Goal: Task Accomplishment & Management: Manage account settings

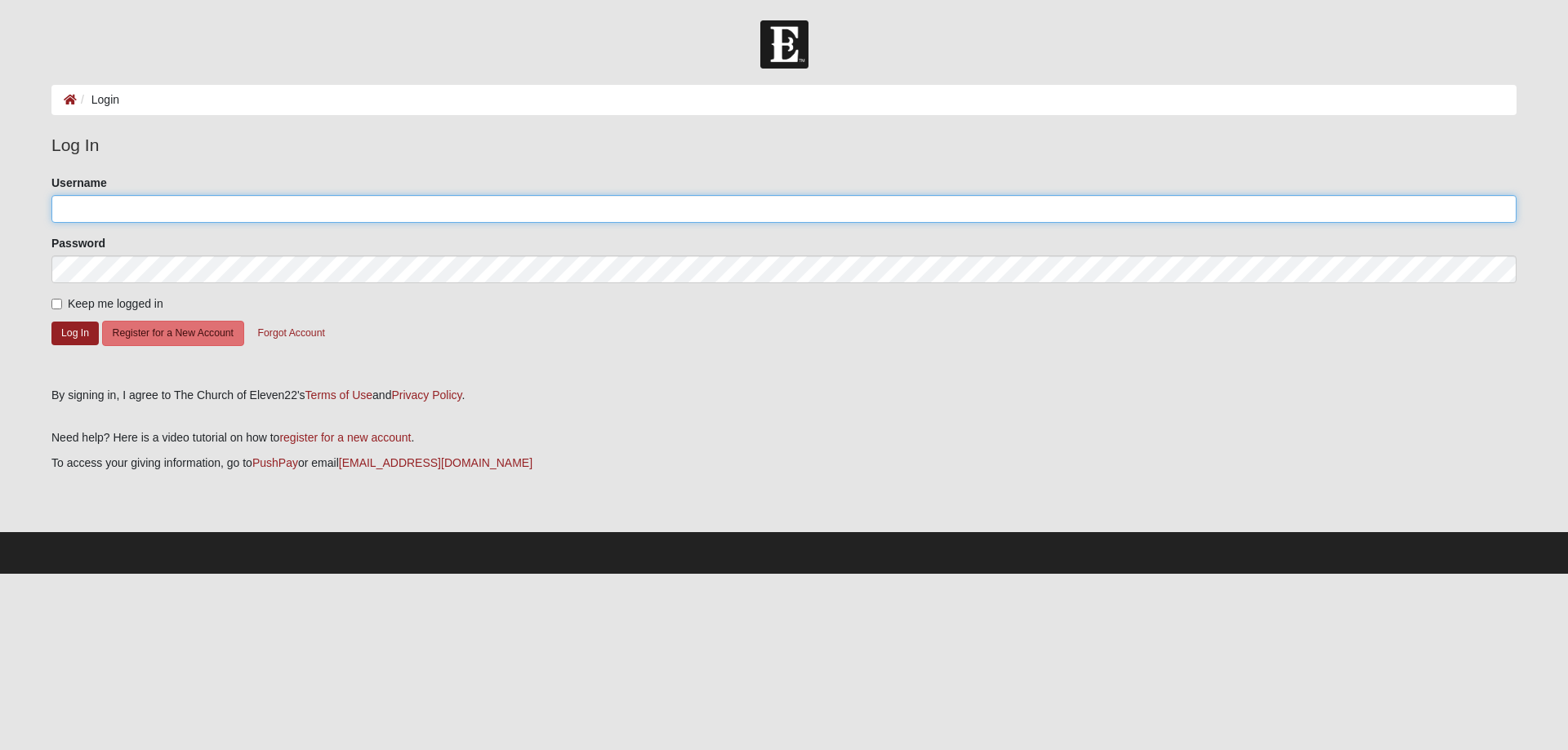
click at [138, 205] on input "Username" at bounding box center [784, 208] width 1465 height 27
type input "karey99"
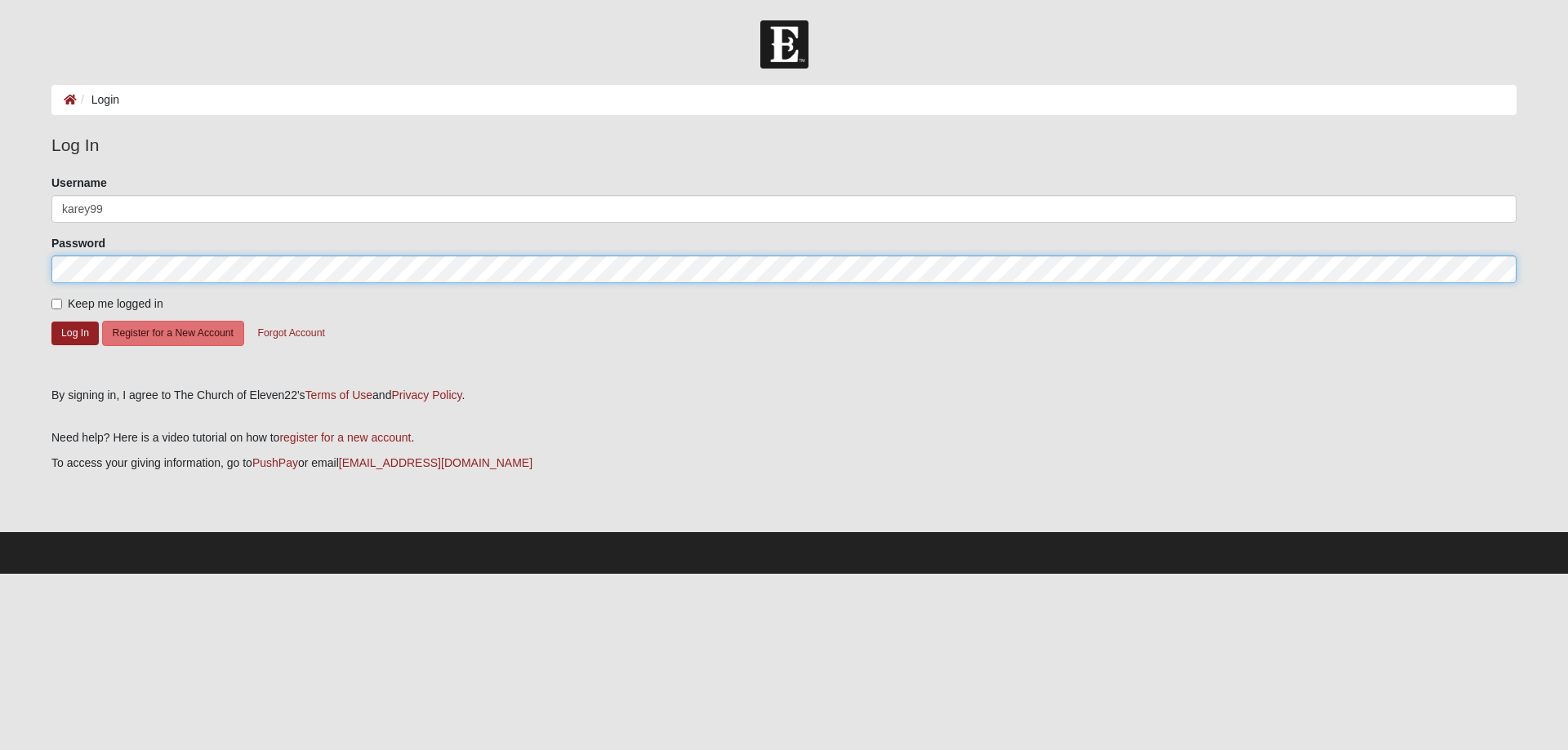
click at [52, 322] on button "Log In" at bounding box center [75, 333] width 47 height 24
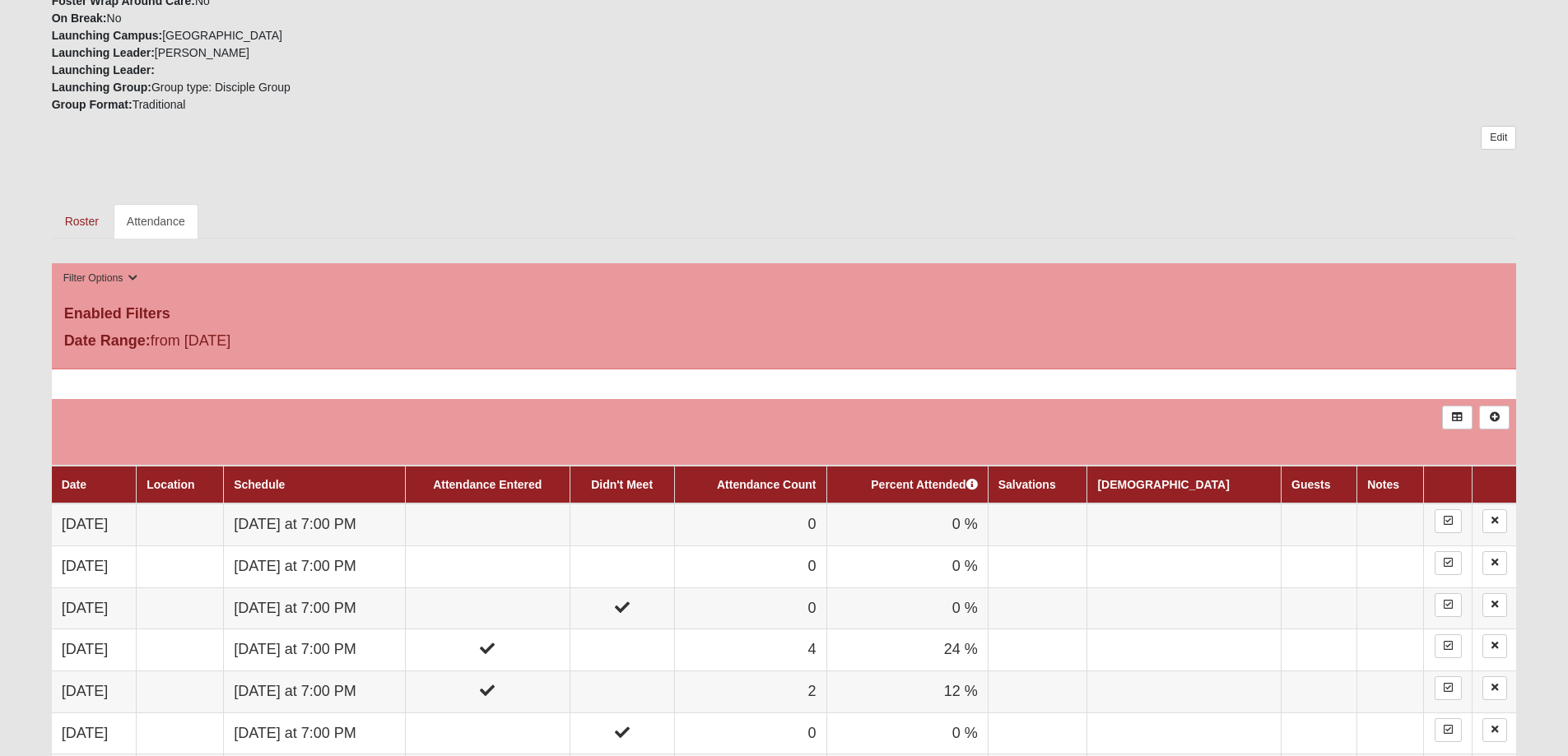
scroll to position [658, 0]
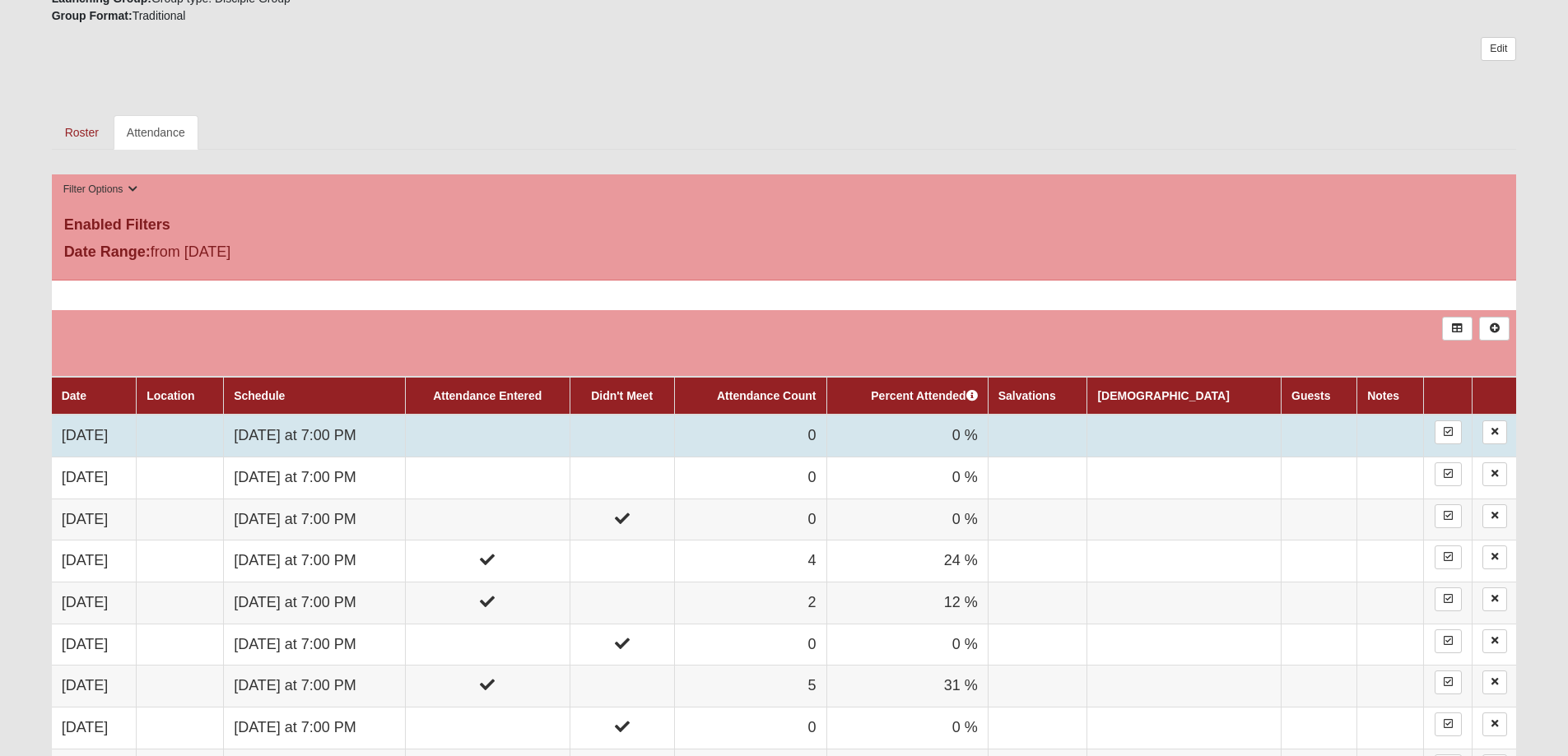
click at [307, 425] on td "Thursday at 7:00 PM" at bounding box center [314, 436] width 182 height 42
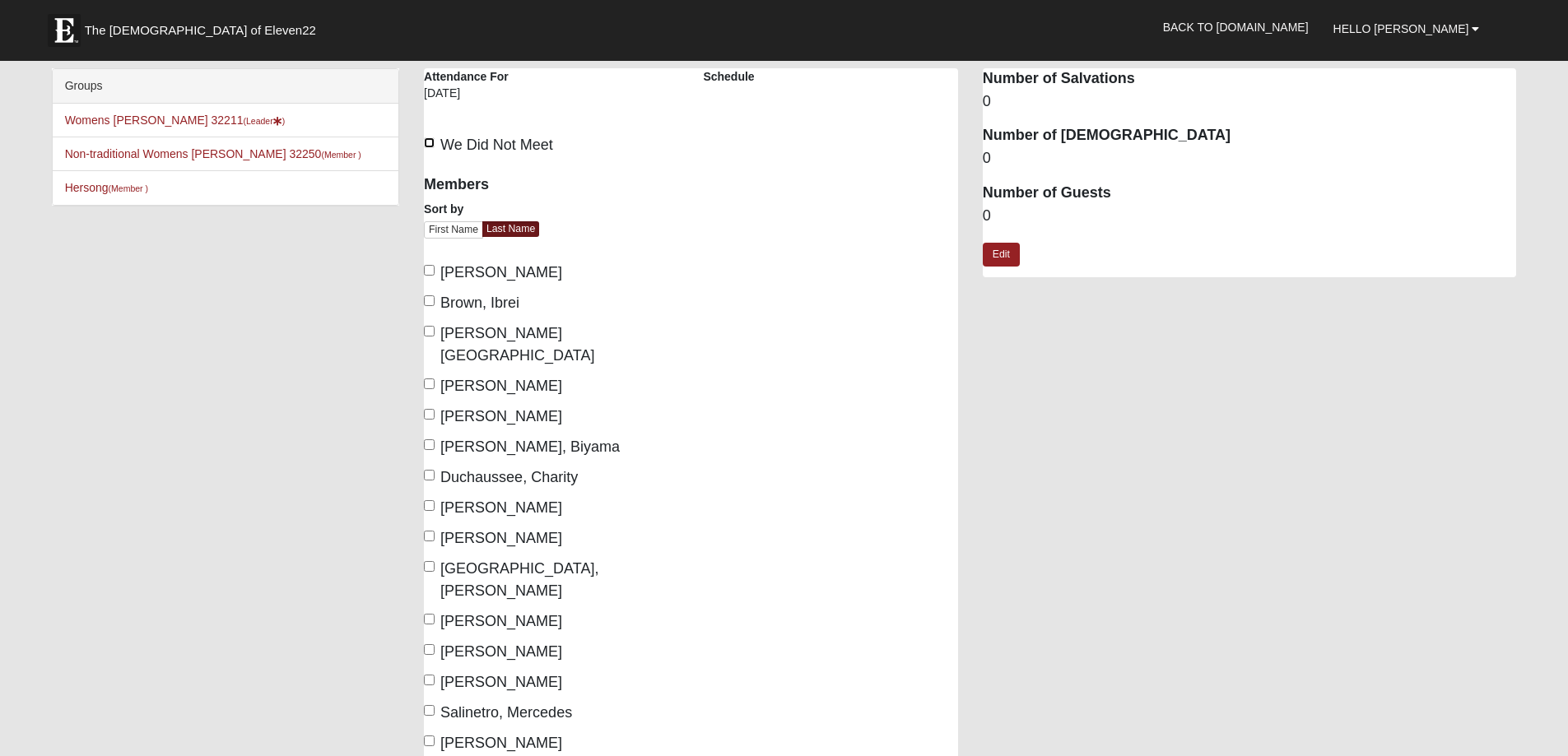
click at [433, 139] on input "We Did Not Meet" at bounding box center [429, 143] width 10 height 10
checkbox input "true"
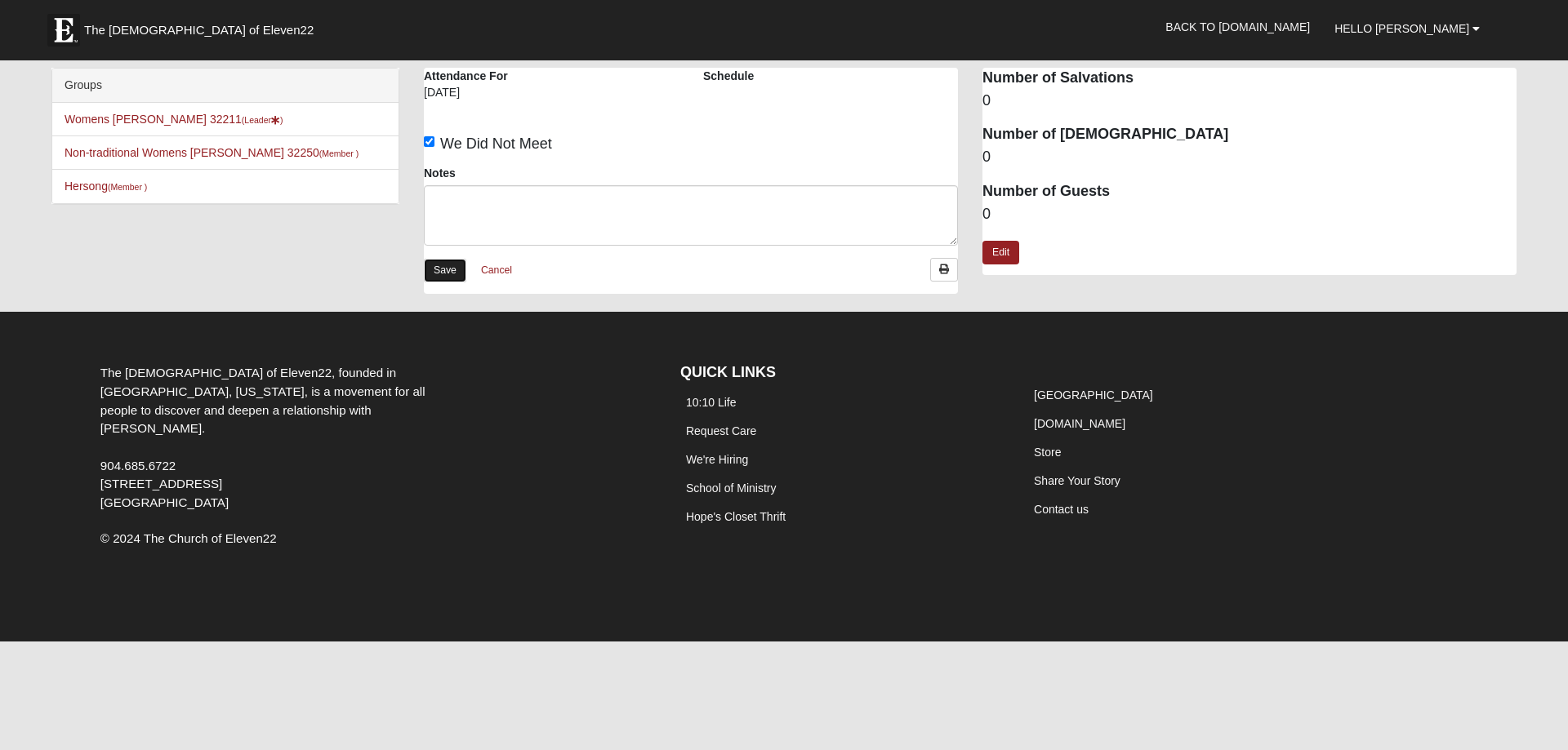
click at [441, 263] on link "Save" at bounding box center [444, 270] width 42 height 24
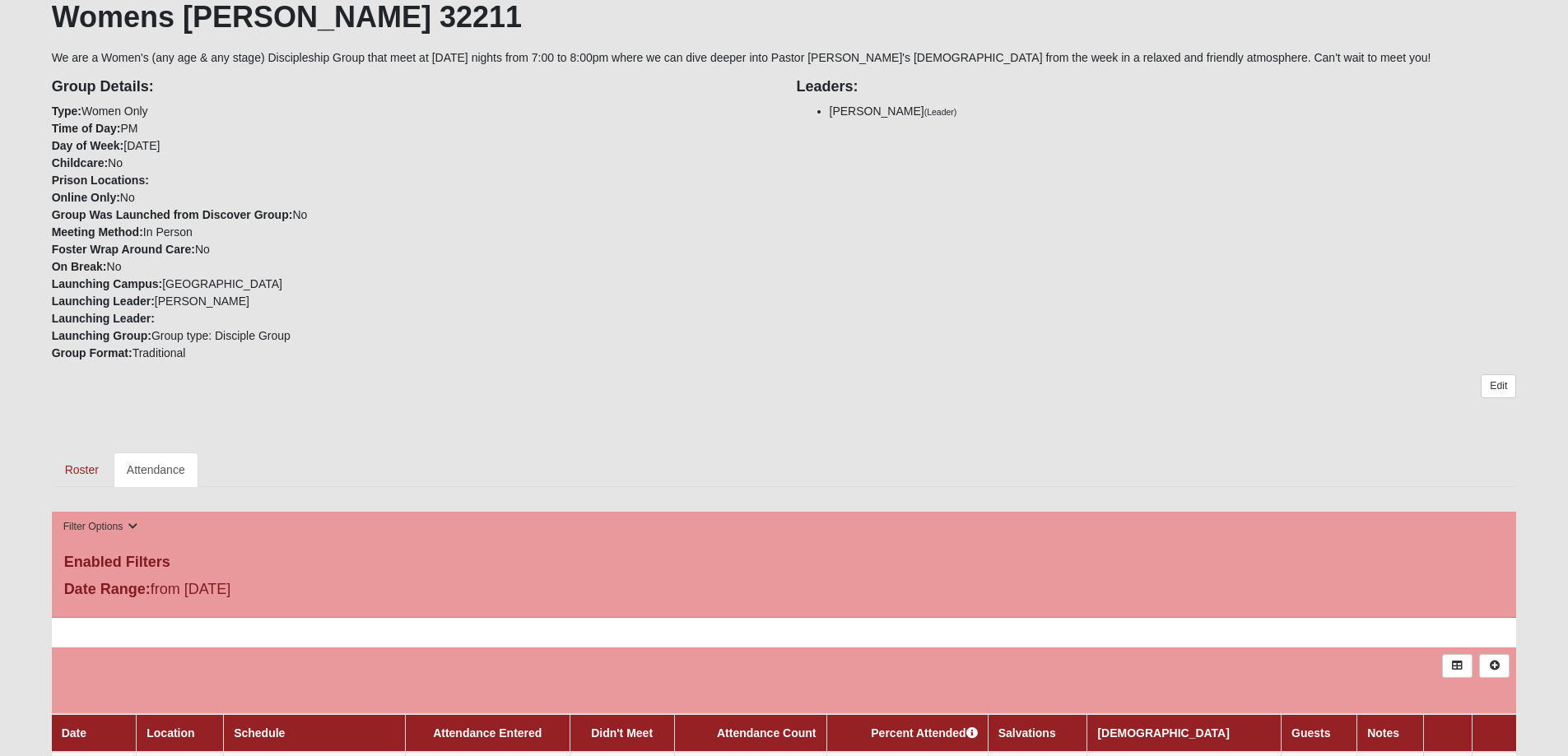
scroll to position [576, 0]
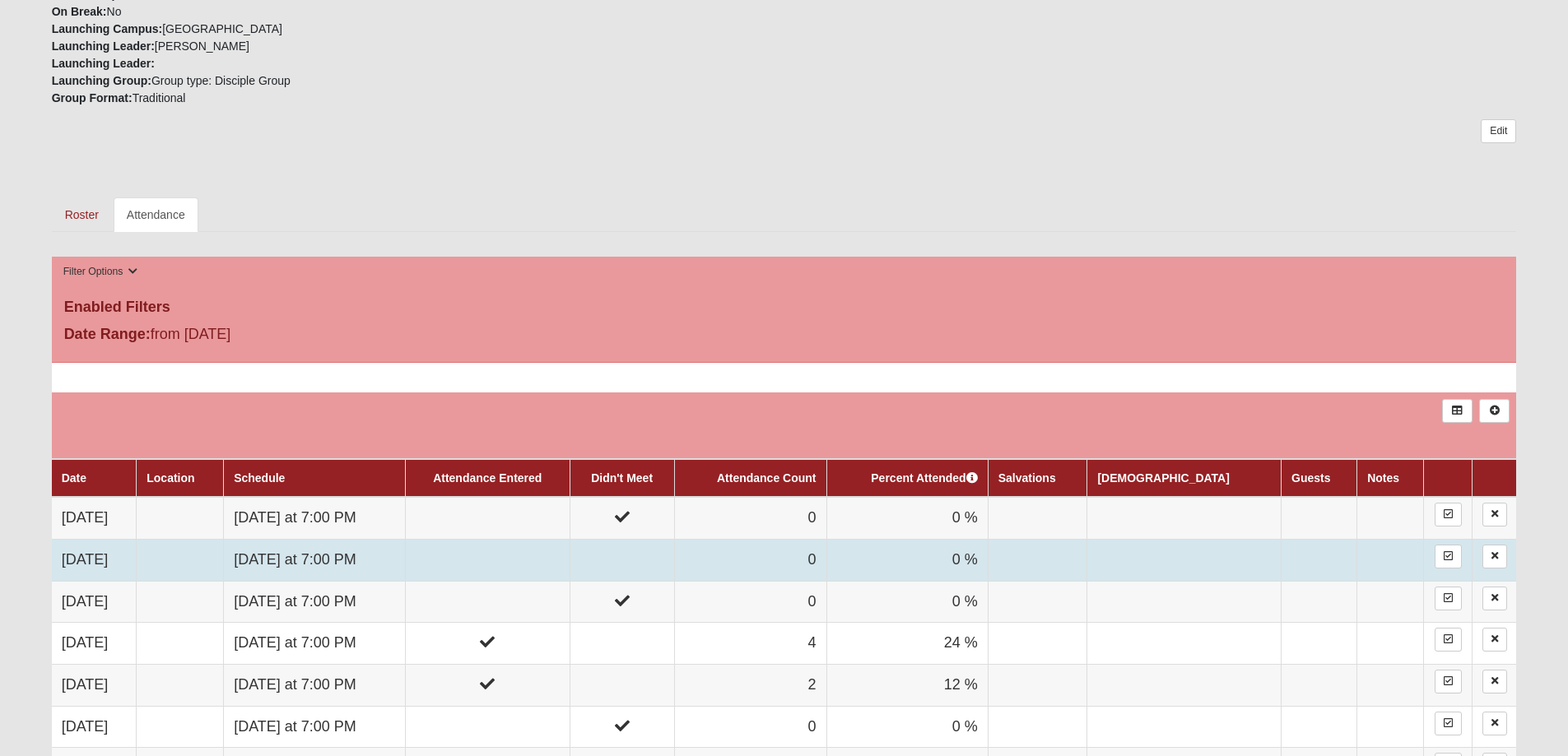
click at [406, 571] on td "[DATE] at 7:00 PM" at bounding box center [314, 560] width 182 height 42
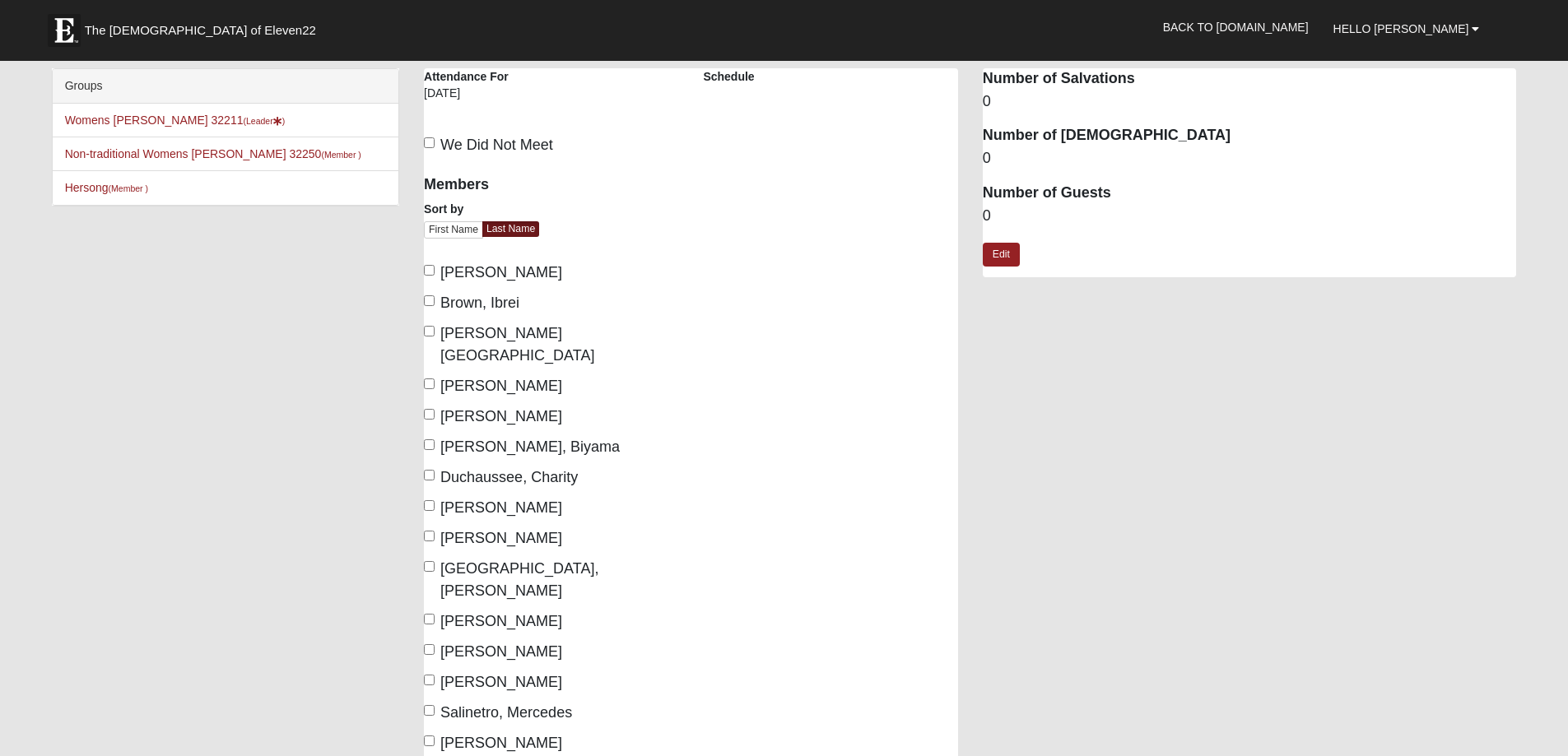
click at [503, 269] on span "[PERSON_NAME]" at bounding box center [501, 272] width 122 height 16
click at [435, 269] on input "[PERSON_NAME]" at bounding box center [429, 270] width 10 height 10
checkbox input "true"
click at [496, 330] on span "Castleman, Kara" at bounding box center [517, 344] width 154 height 39
click at [435, 330] on input "Castleman, Kara" at bounding box center [429, 331] width 10 height 10
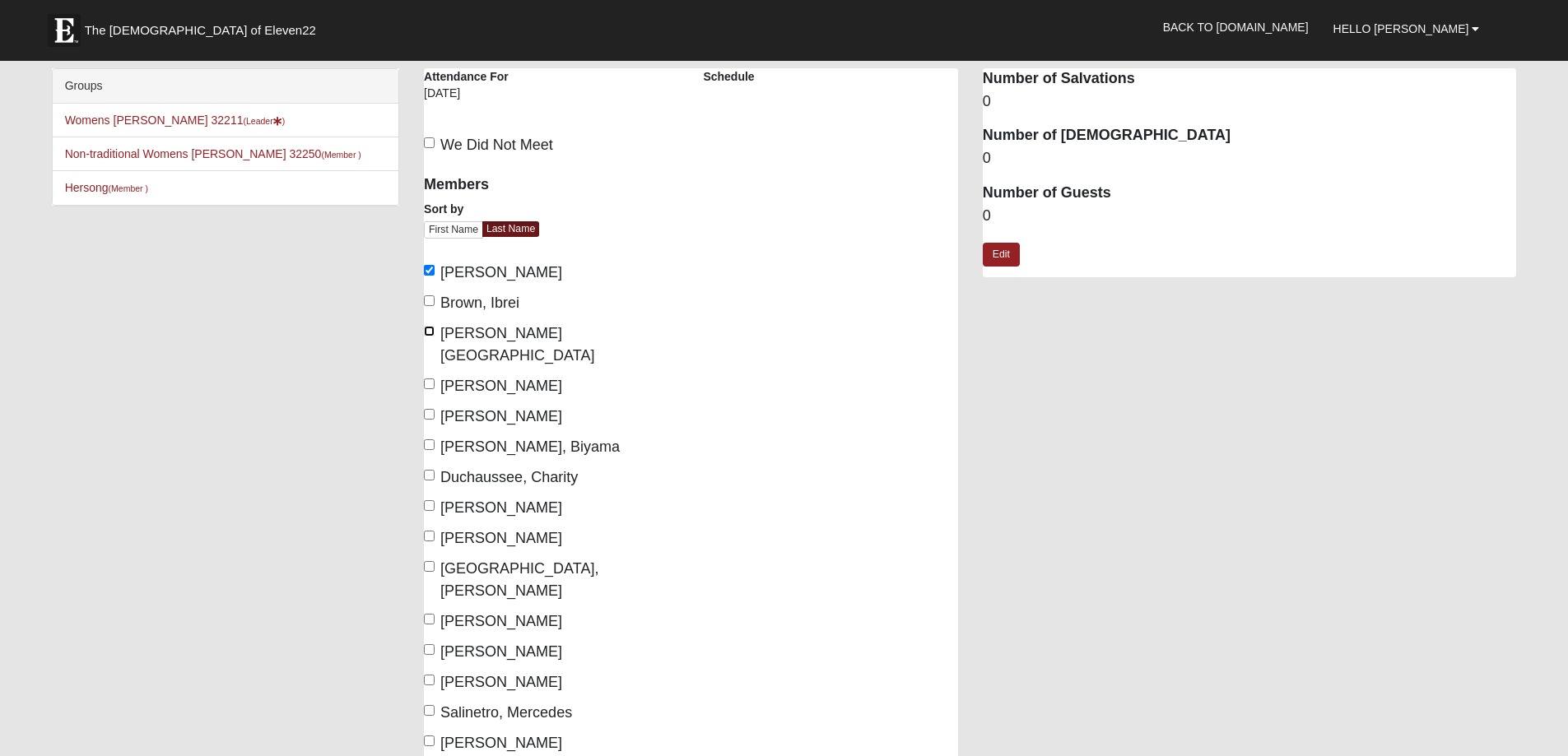
checkbox input "true"
click at [506, 613] on span "Messinese, Debbie" at bounding box center [501, 621] width 122 height 16
click at [435, 614] on input "Messinese, Debbie" at bounding box center [429, 619] width 10 height 10
checkbox input "true"
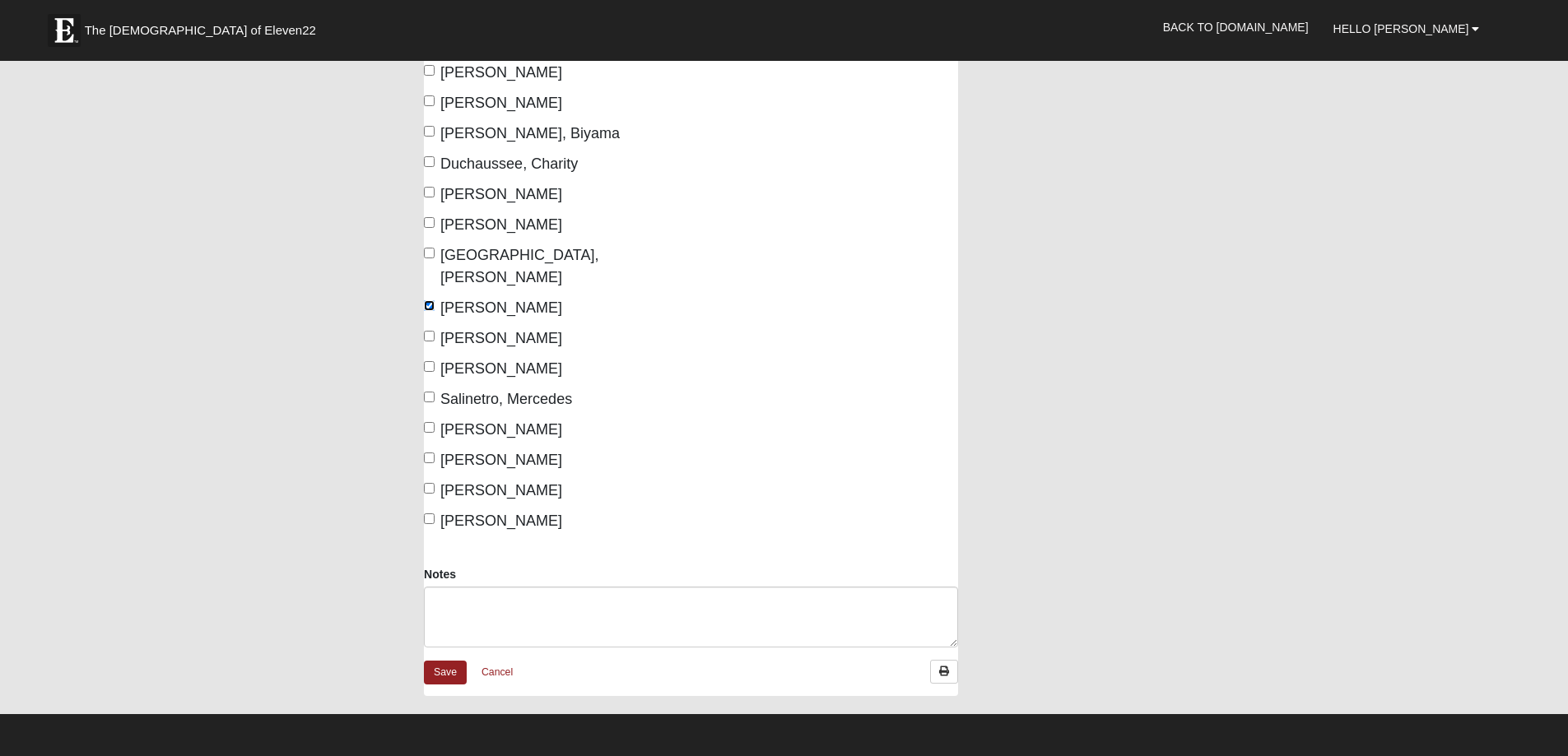
scroll to position [329, 0]
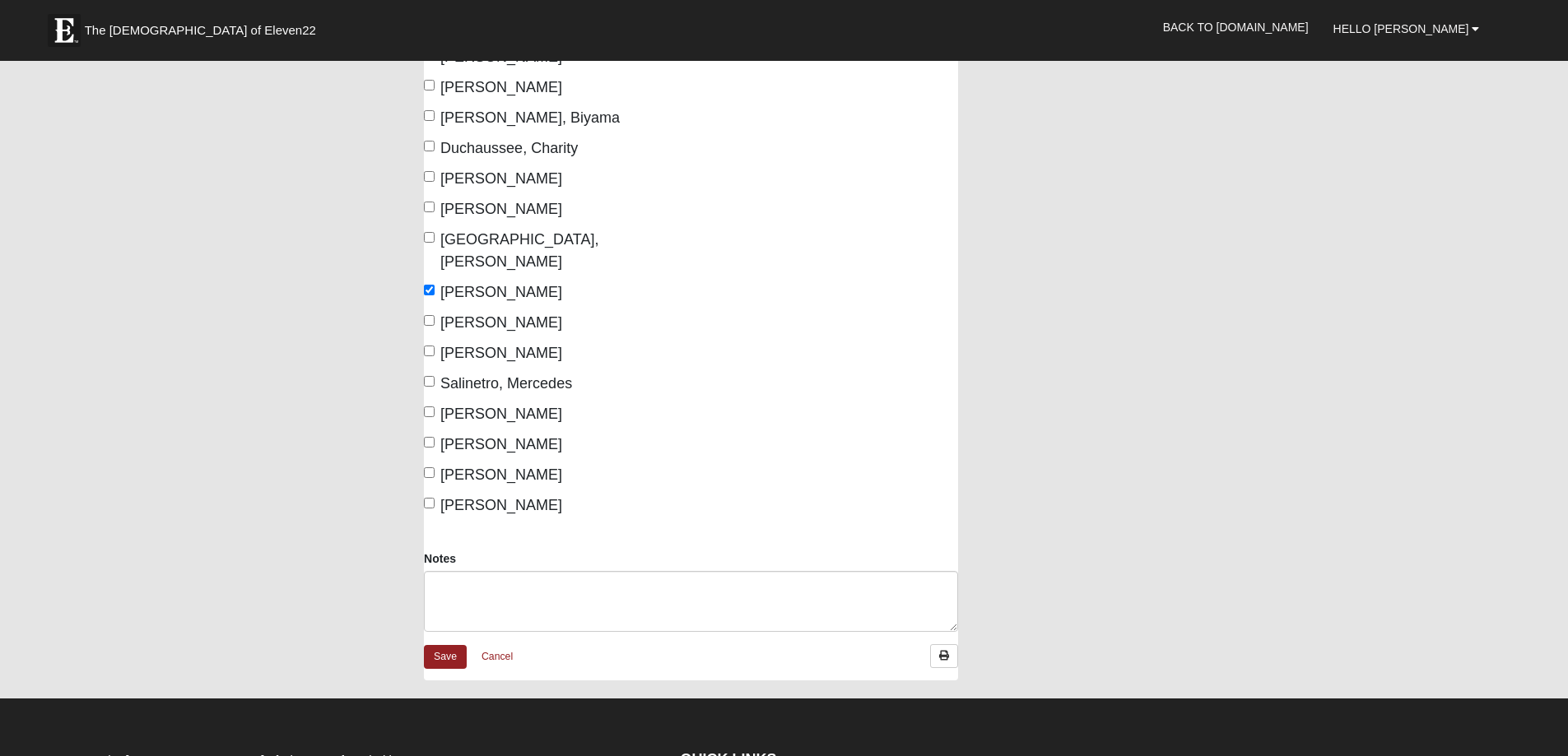
click at [482, 494] on label "Wheeler, Cara" at bounding box center [493, 505] width 138 height 22
click at [435, 498] on input "Wheeler, Cara" at bounding box center [429, 503] width 10 height 10
checkbox input "true"
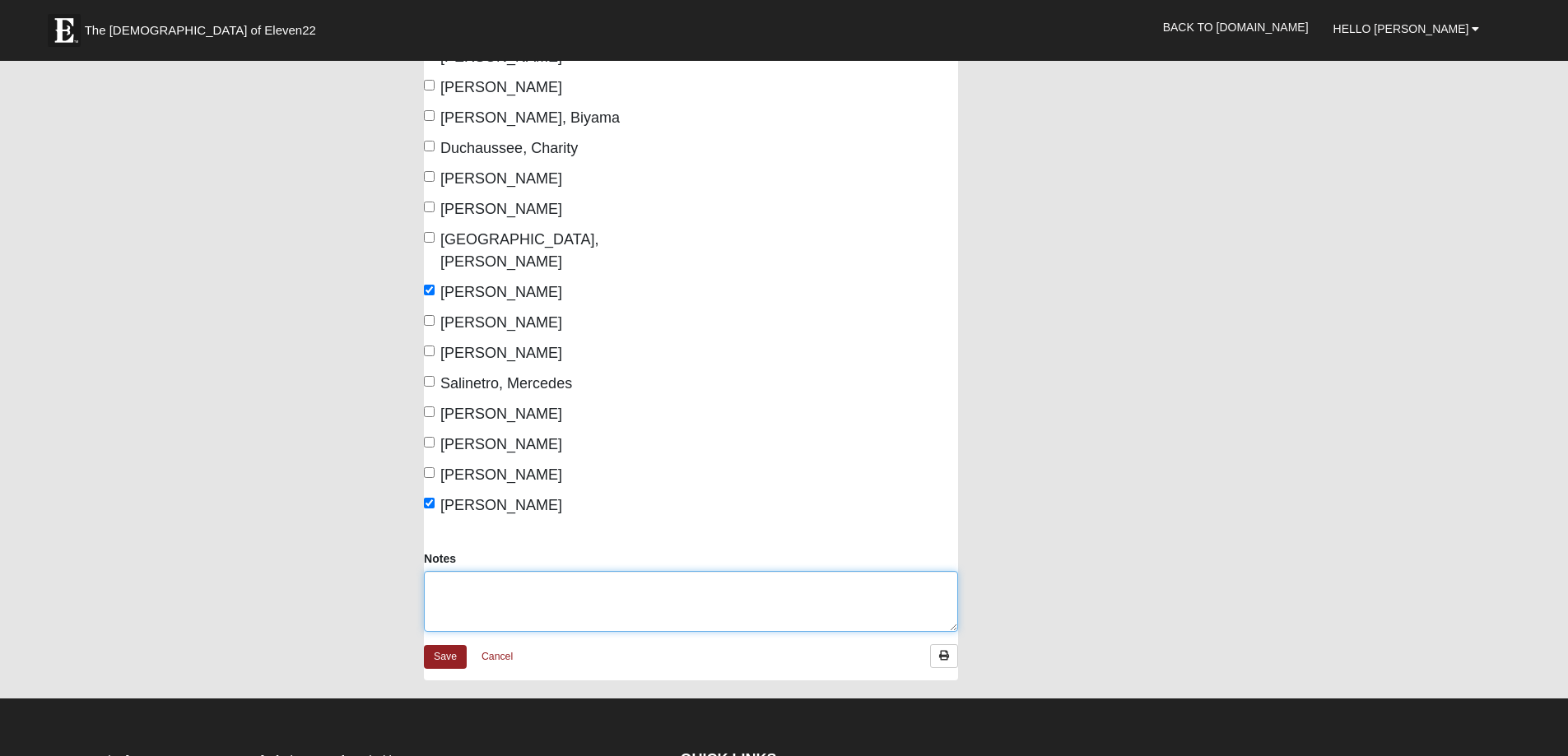
click at [489, 572] on textarea "Notes" at bounding box center [691, 602] width 534 height 61
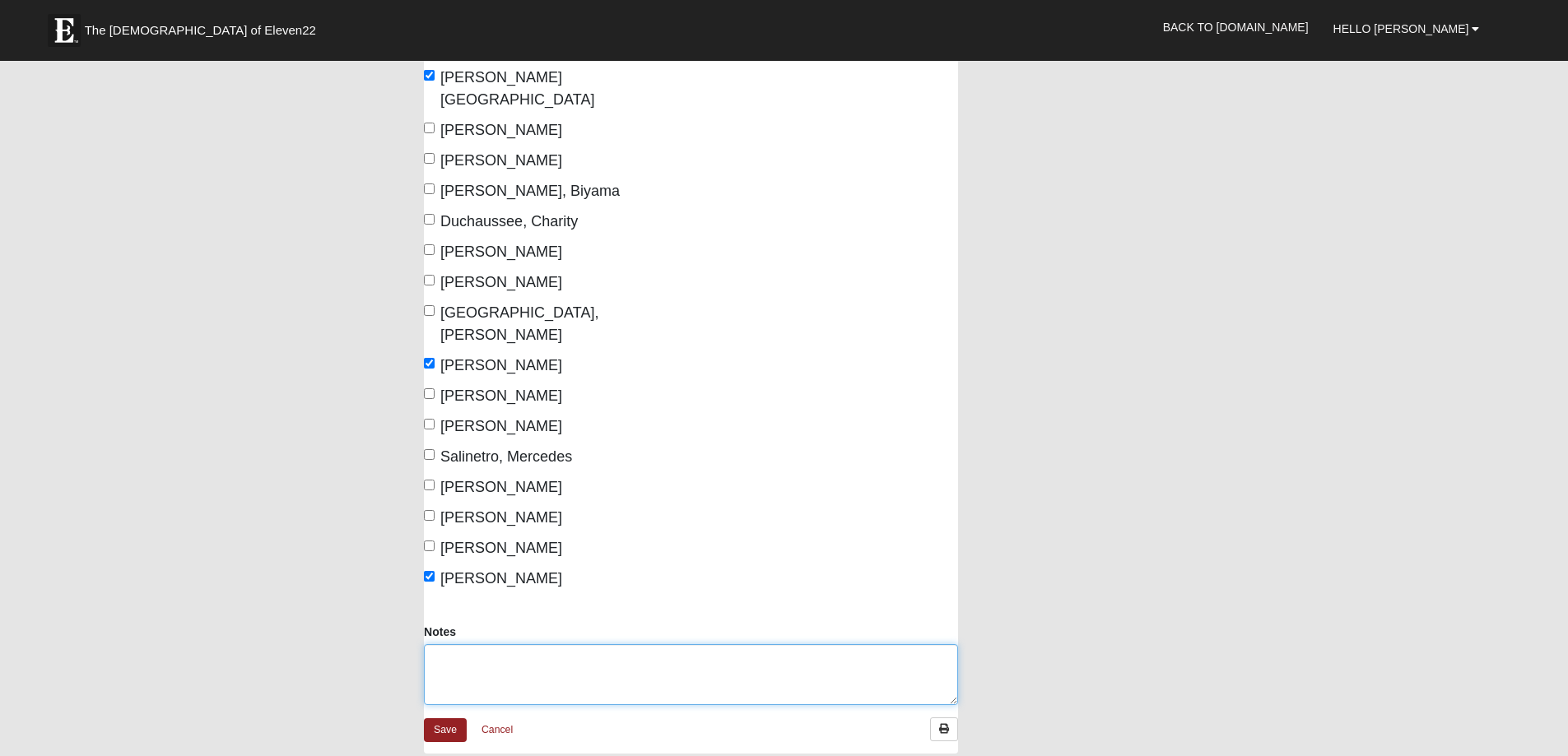
scroll to position [0, 0]
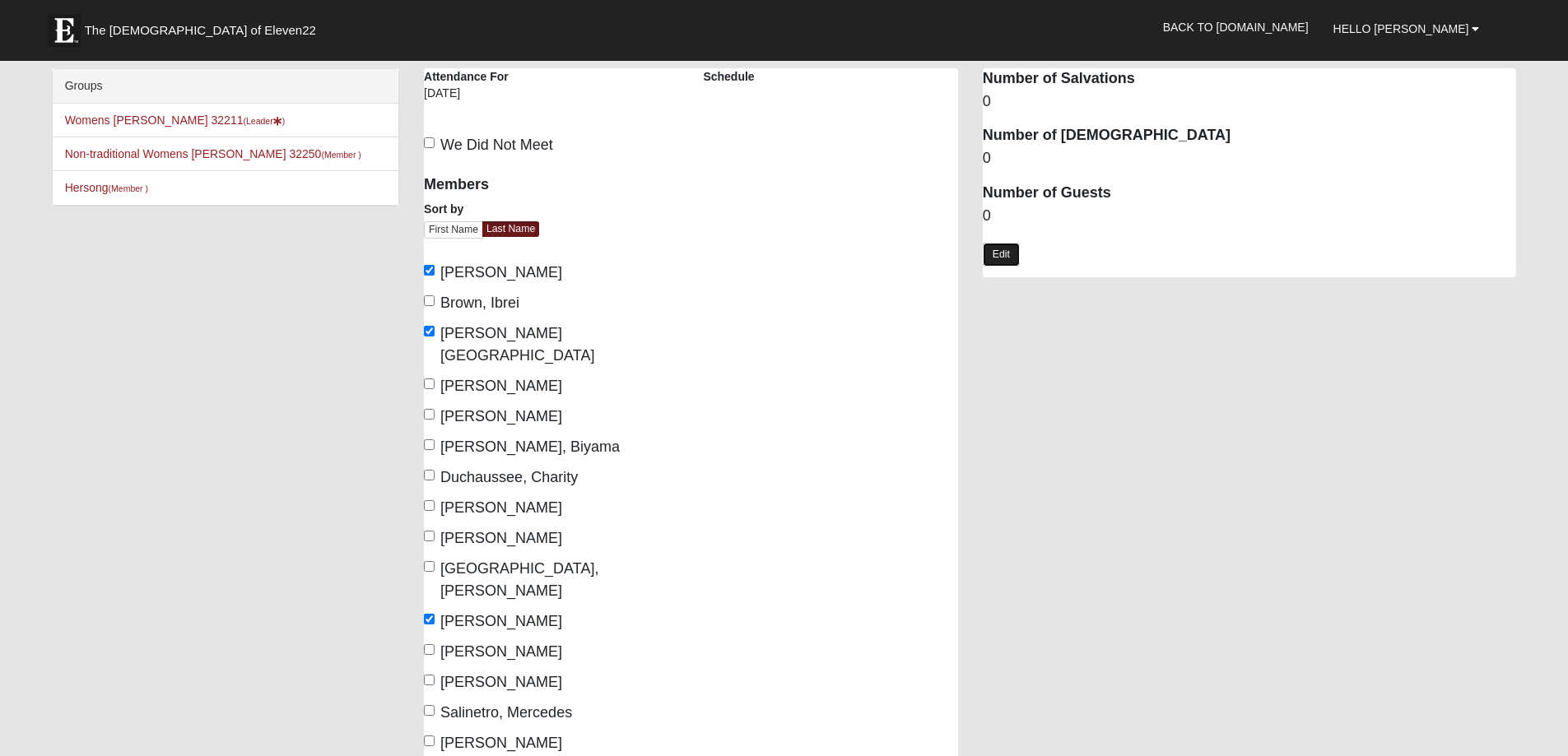
click at [990, 248] on link "Edit" at bounding box center [1000, 254] width 37 height 24
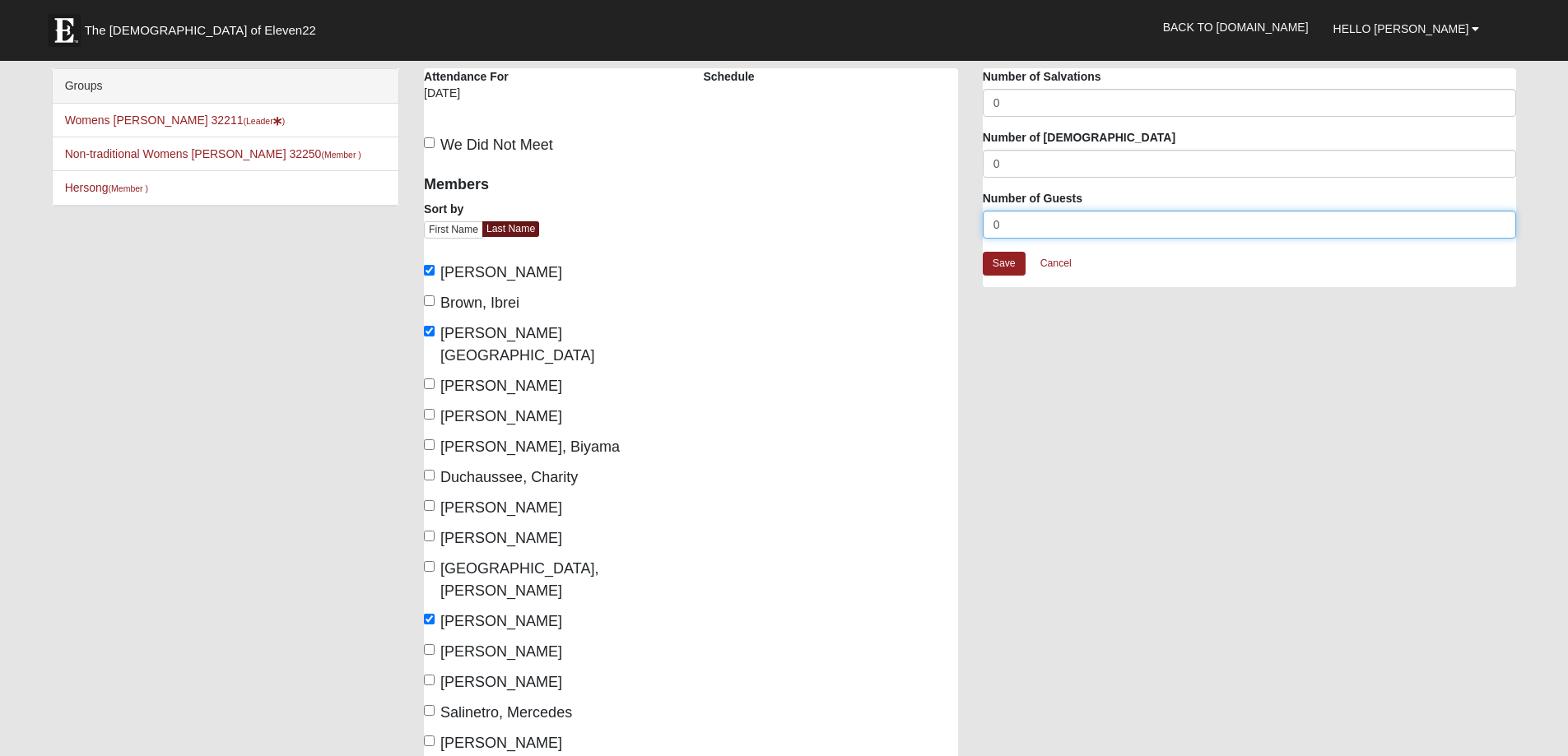
drag, startPoint x: 1025, startPoint y: 230, endPoint x: 908, endPoint y: 218, distance: 117.6
click at [908, 218] on div "Womens Gooden 32211 Attendance Attendance For 9/4/2025 Schedule We Did Not Meet" at bounding box center [970, 547] width 1116 height 958
type input "2"
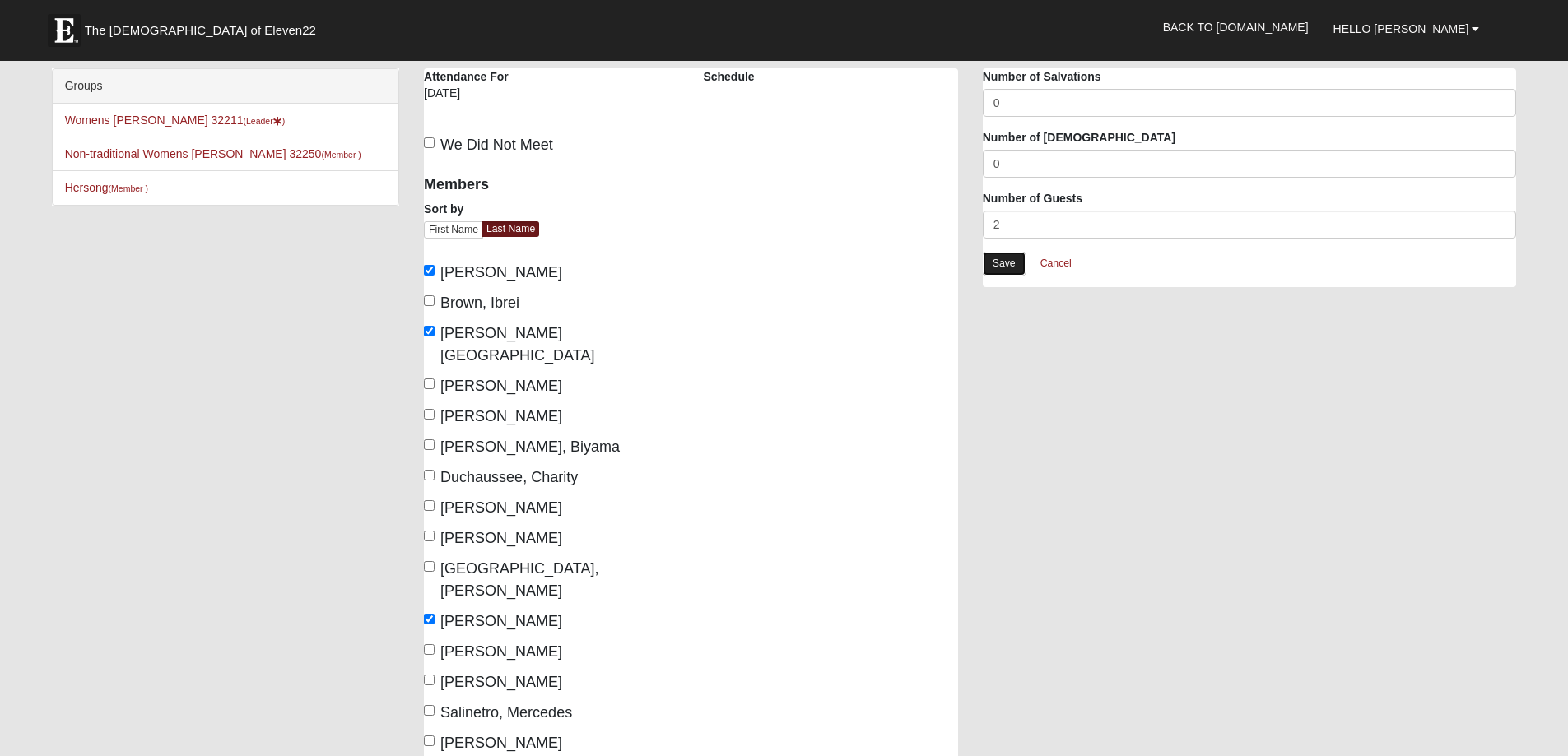
click at [997, 264] on link "Save" at bounding box center [1003, 263] width 43 height 24
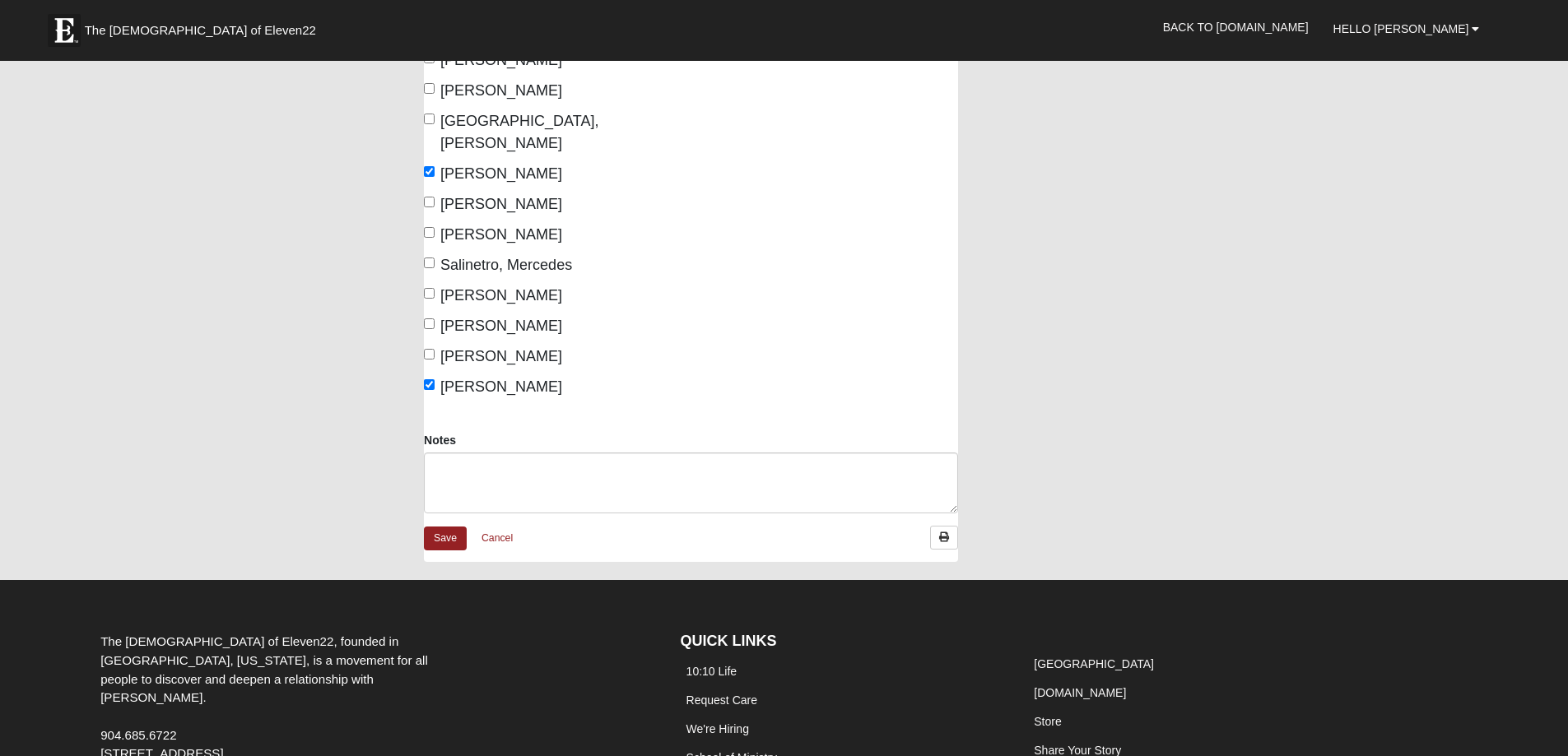
scroll to position [560, 0]
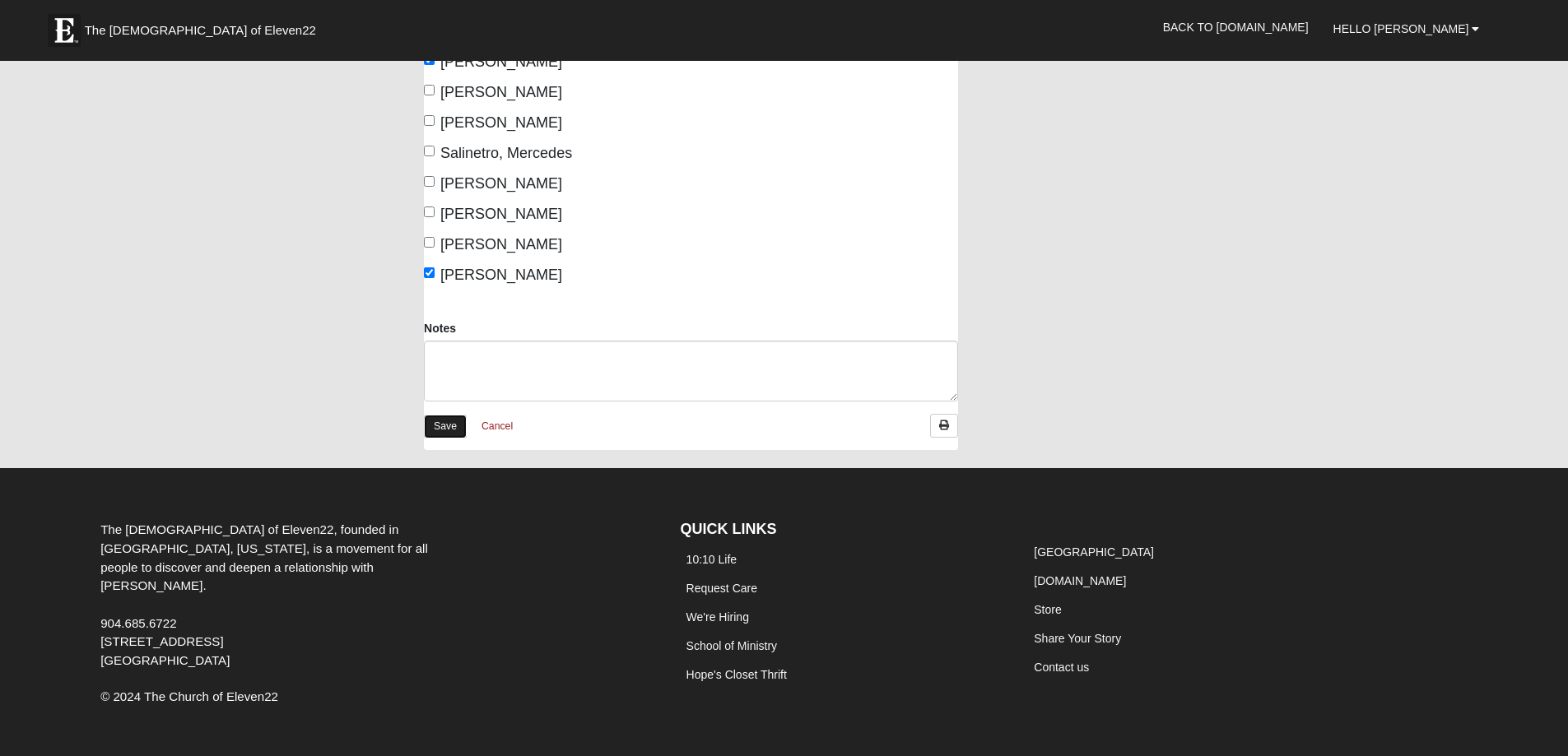
click at [437, 415] on link "Save" at bounding box center [445, 426] width 43 height 24
